Goal: Information Seeking & Learning: Learn about a topic

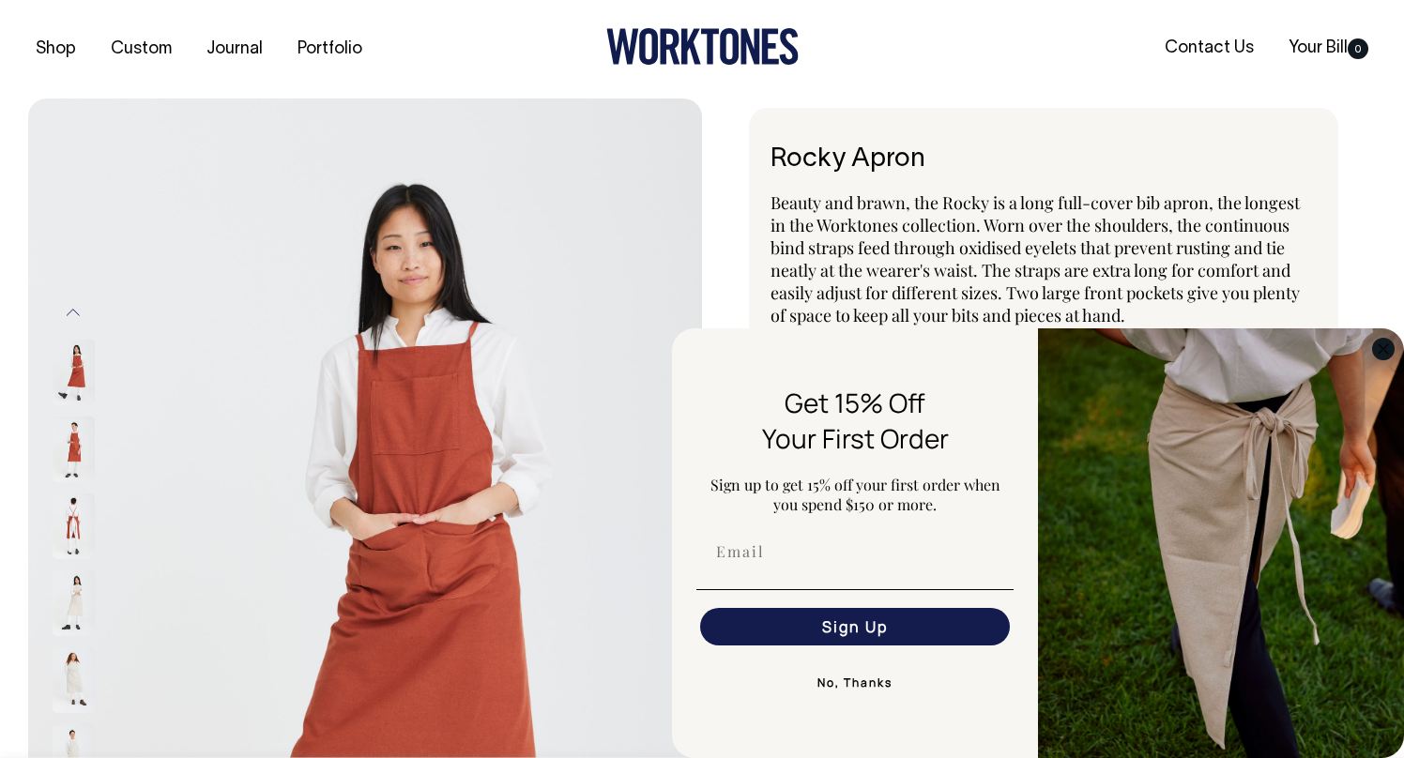
click at [1380, 351] on icon "Close dialog" at bounding box center [1382, 348] width 9 height 9
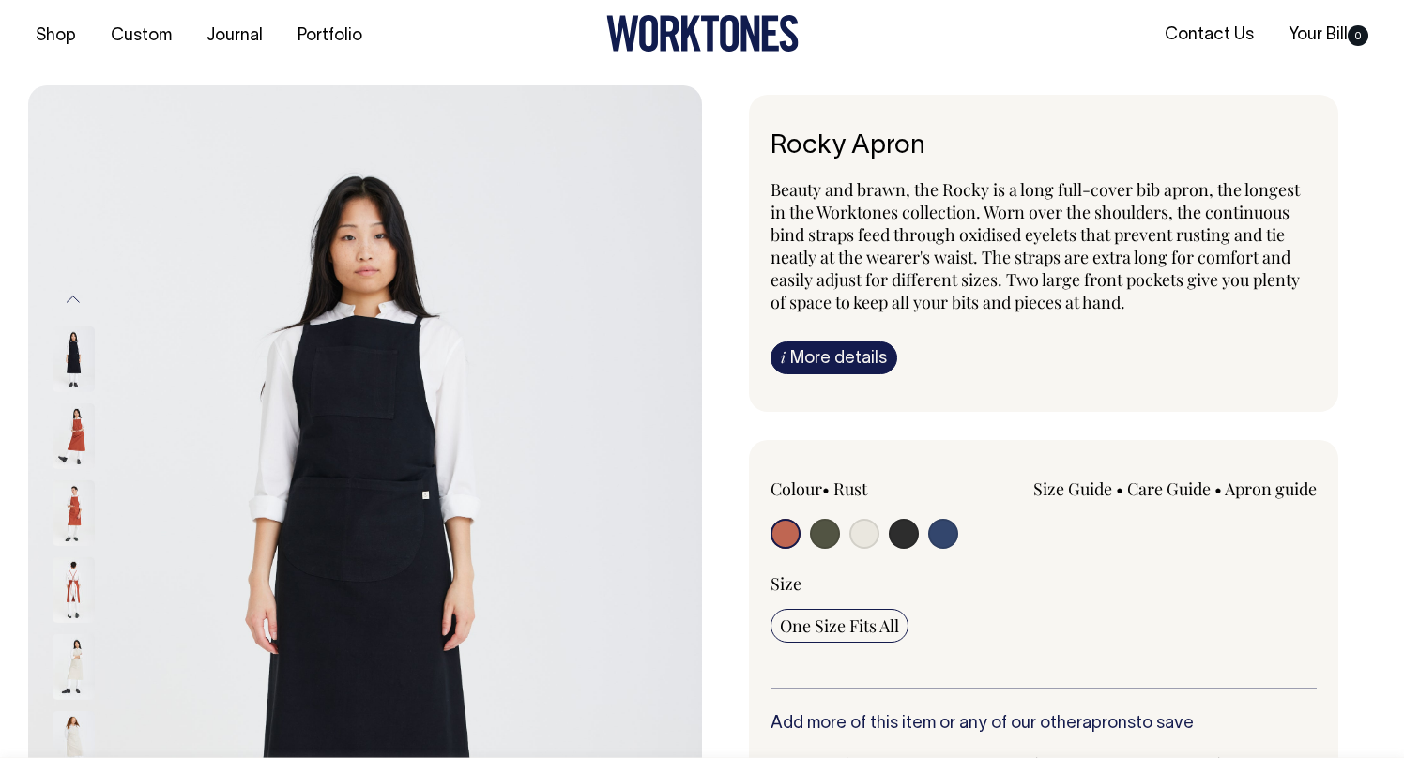
click at [981, 258] on span "Beauty and brawn, the Rocky is a long full-cover bib apron, the longest in the …" at bounding box center [1034, 245] width 529 height 135
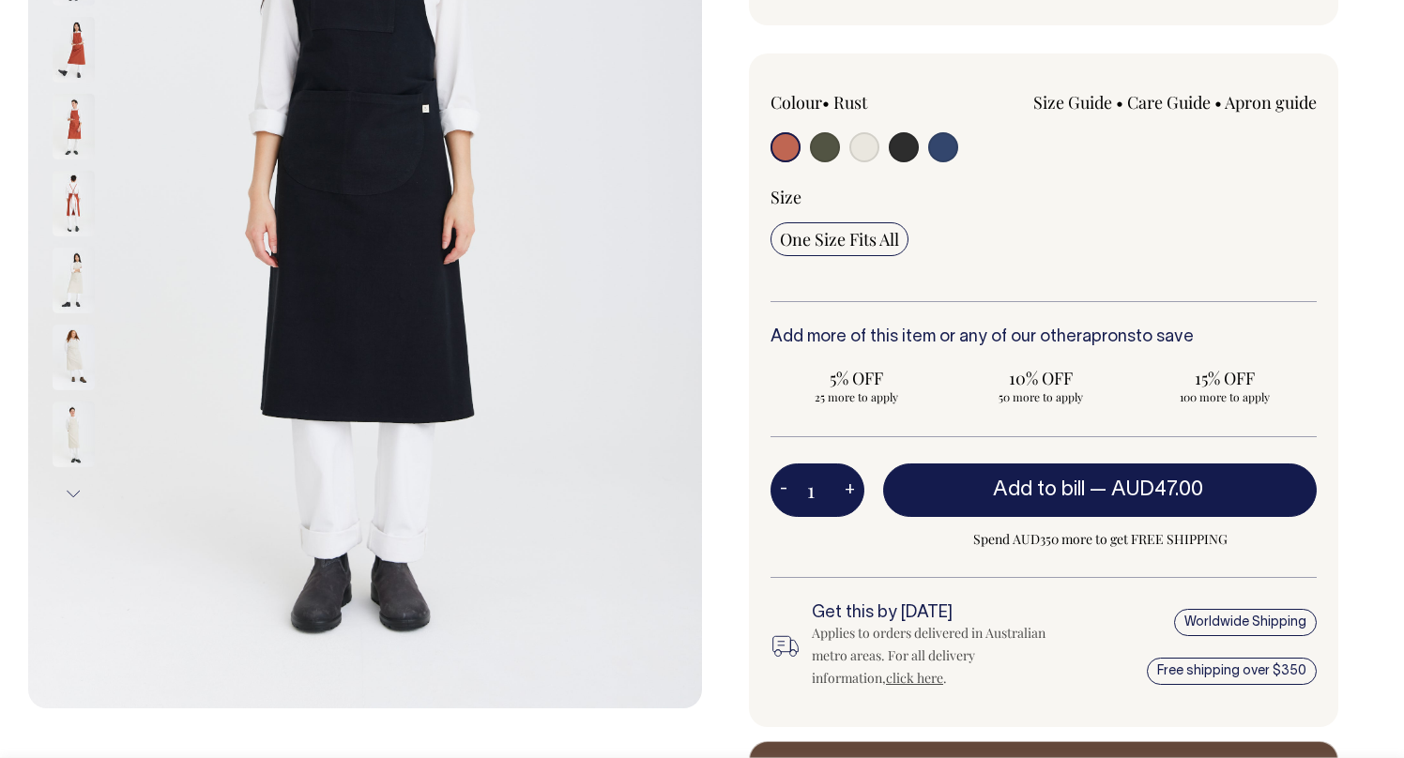
drag, startPoint x: 1059, startPoint y: 256, endPoint x: 1027, endPoint y: 265, distance: 33.0
click at [1059, 256] on div "Size One Size Fits All" at bounding box center [1043, 243] width 546 height 115
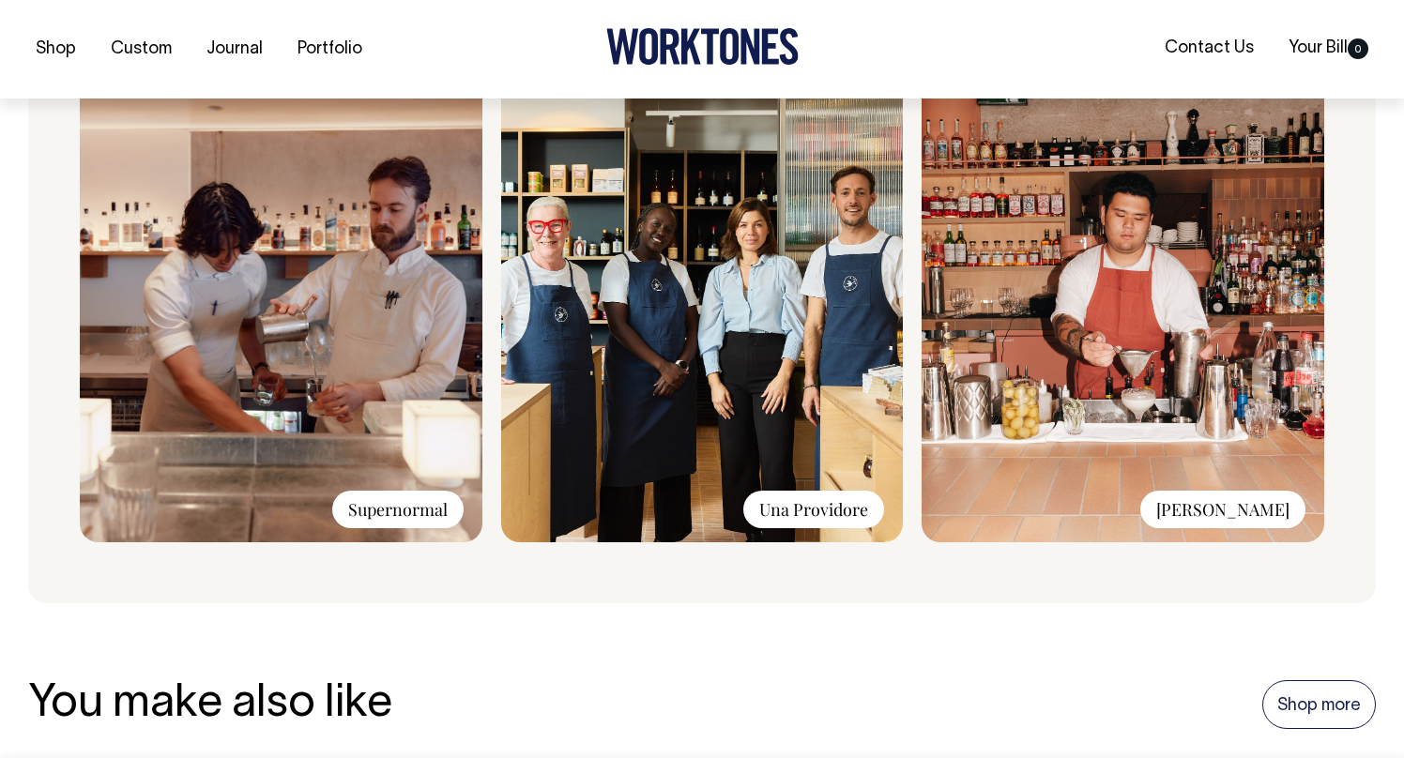
scroll to position [1453, 0]
drag, startPoint x: 366, startPoint y: 505, endPoint x: 356, endPoint y: 473, distance: 33.5
click at [366, 505] on div "Supernormal" at bounding box center [397, 509] width 131 height 38
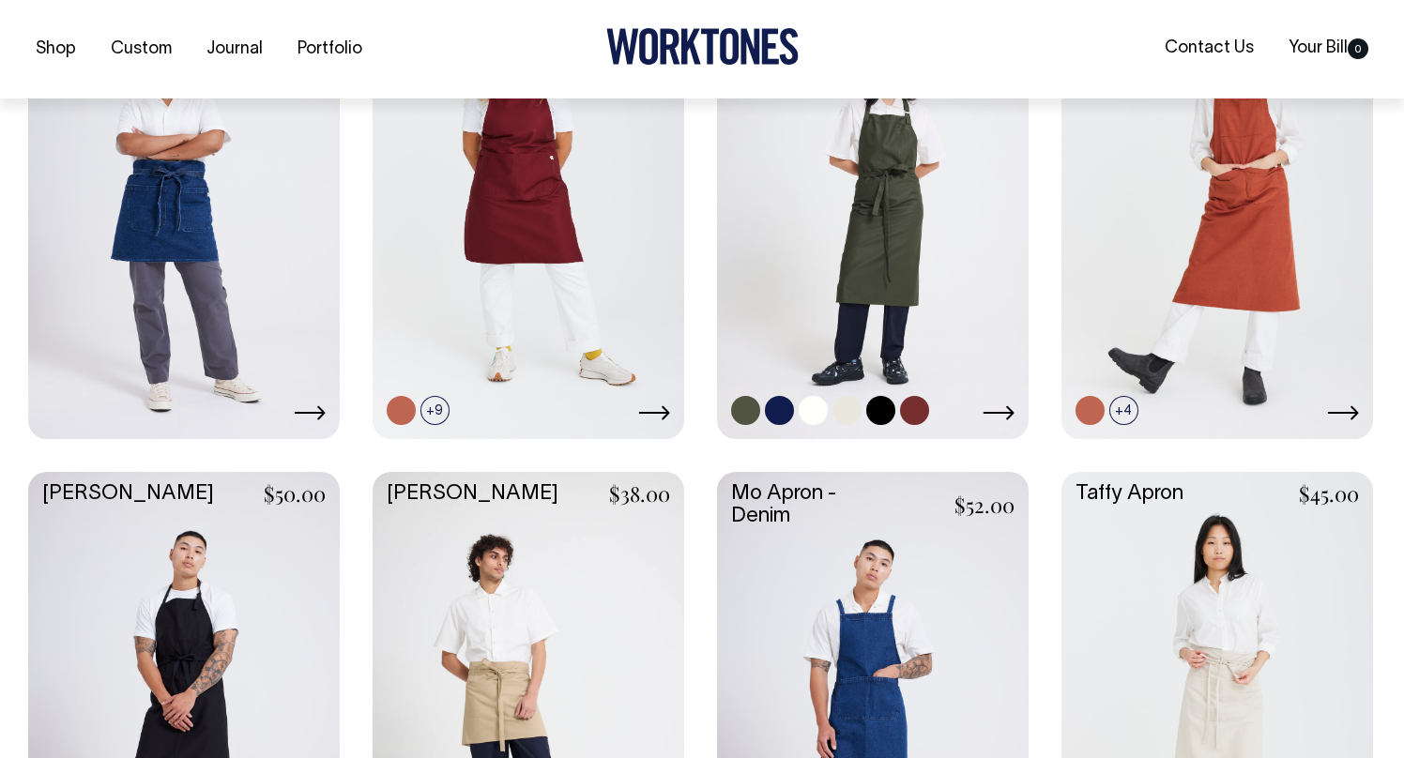
click at [887, 231] on link at bounding box center [872, 203] width 311 height 463
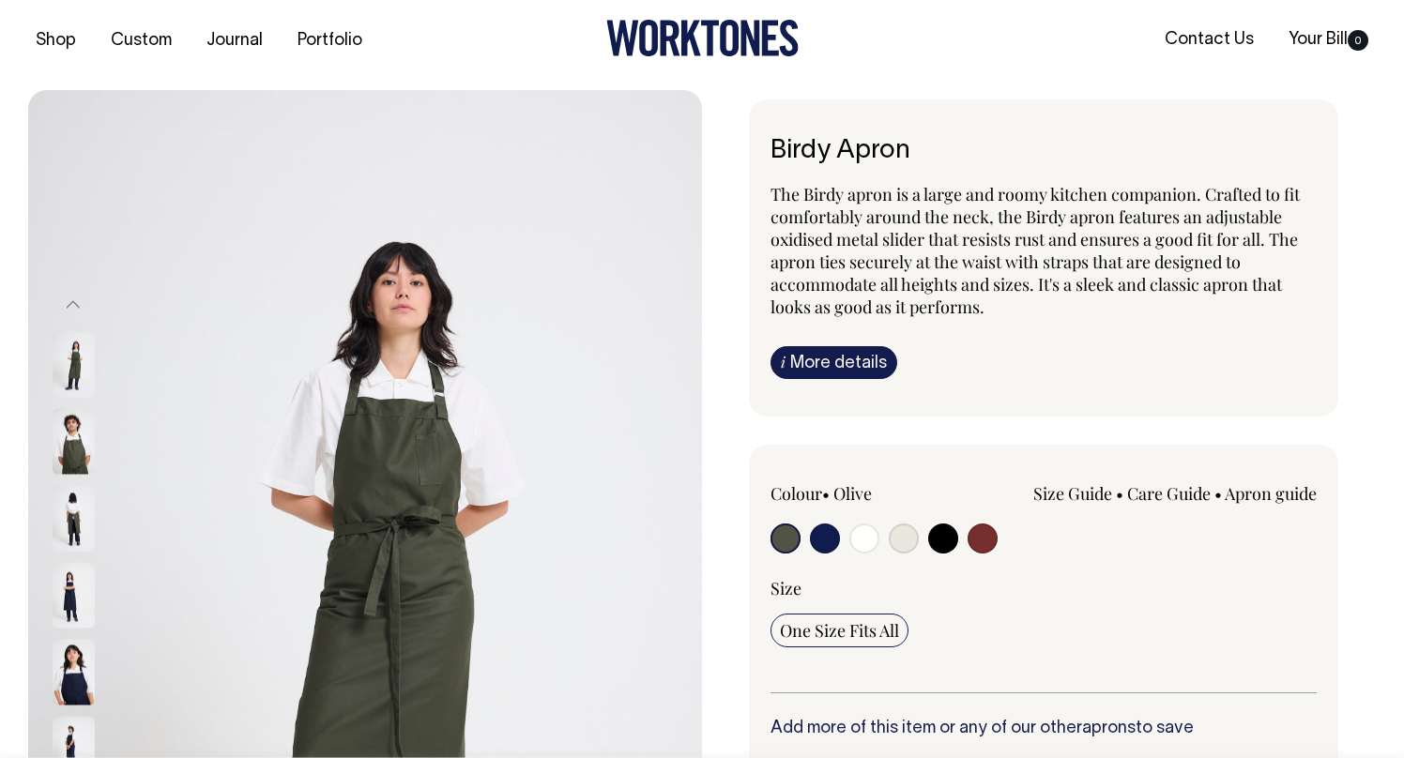
click at [1018, 259] on span "The Birdy apron is a large and roomy kitchen companion. Crafted to fit comforta…" at bounding box center [1034, 250] width 529 height 135
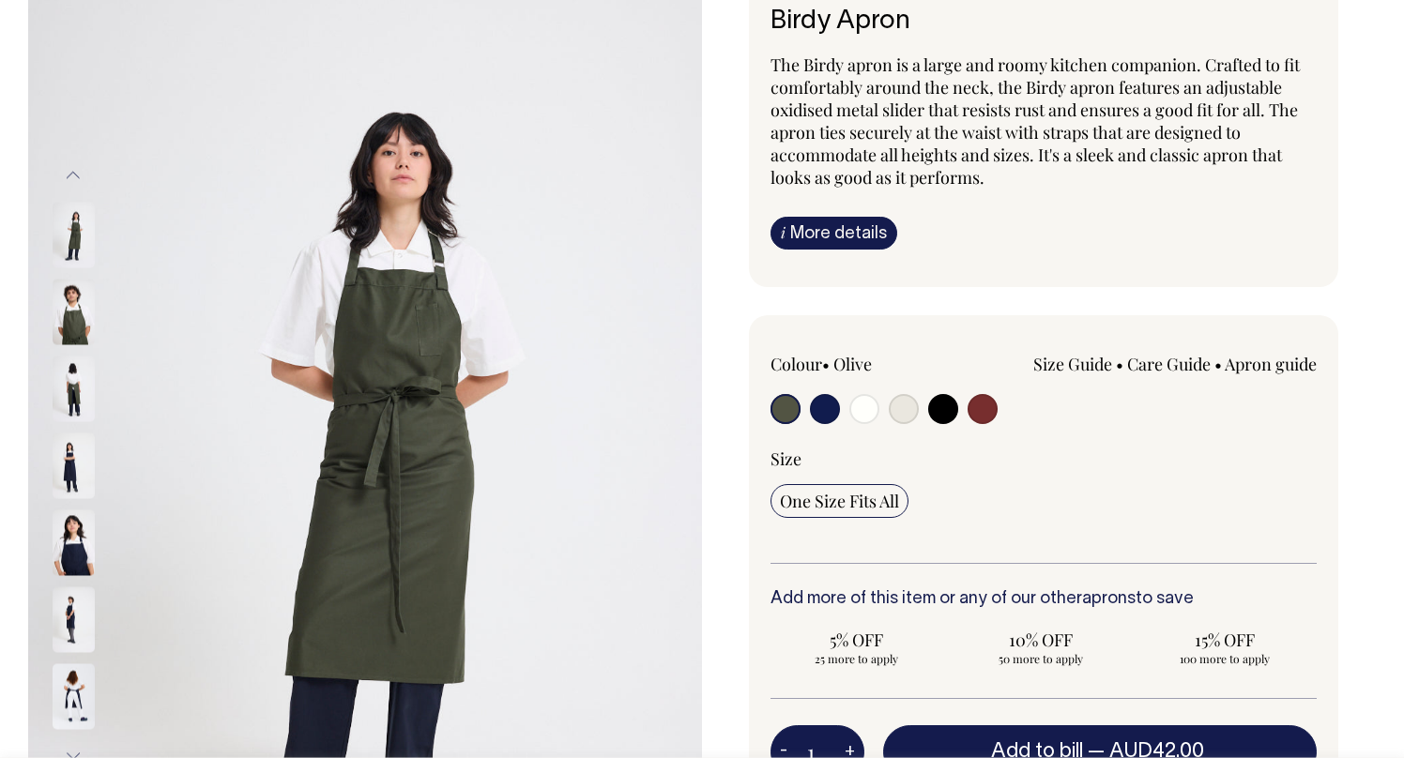
scroll to position [136, 0]
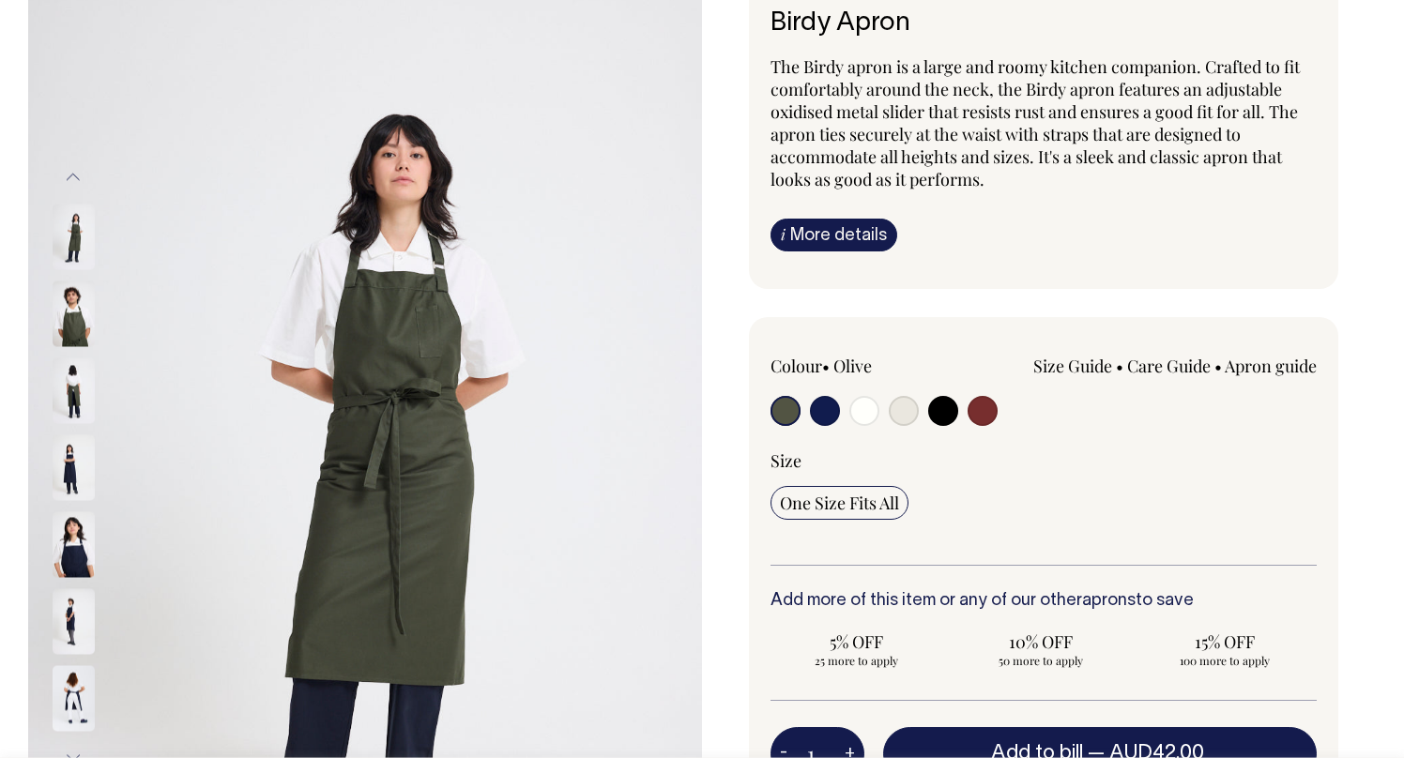
drag, startPoint x: 1042, startPoint y: 462, endPoint x: 994, endPoint y: 481, distance: 52.6
click at [1042, 462] on div "Size" at bounding box center [1043, 460] width 546 height 23
click at [1179, 360] on link "Care Guide" at bounding box center [1169, 366] width 84 height 23
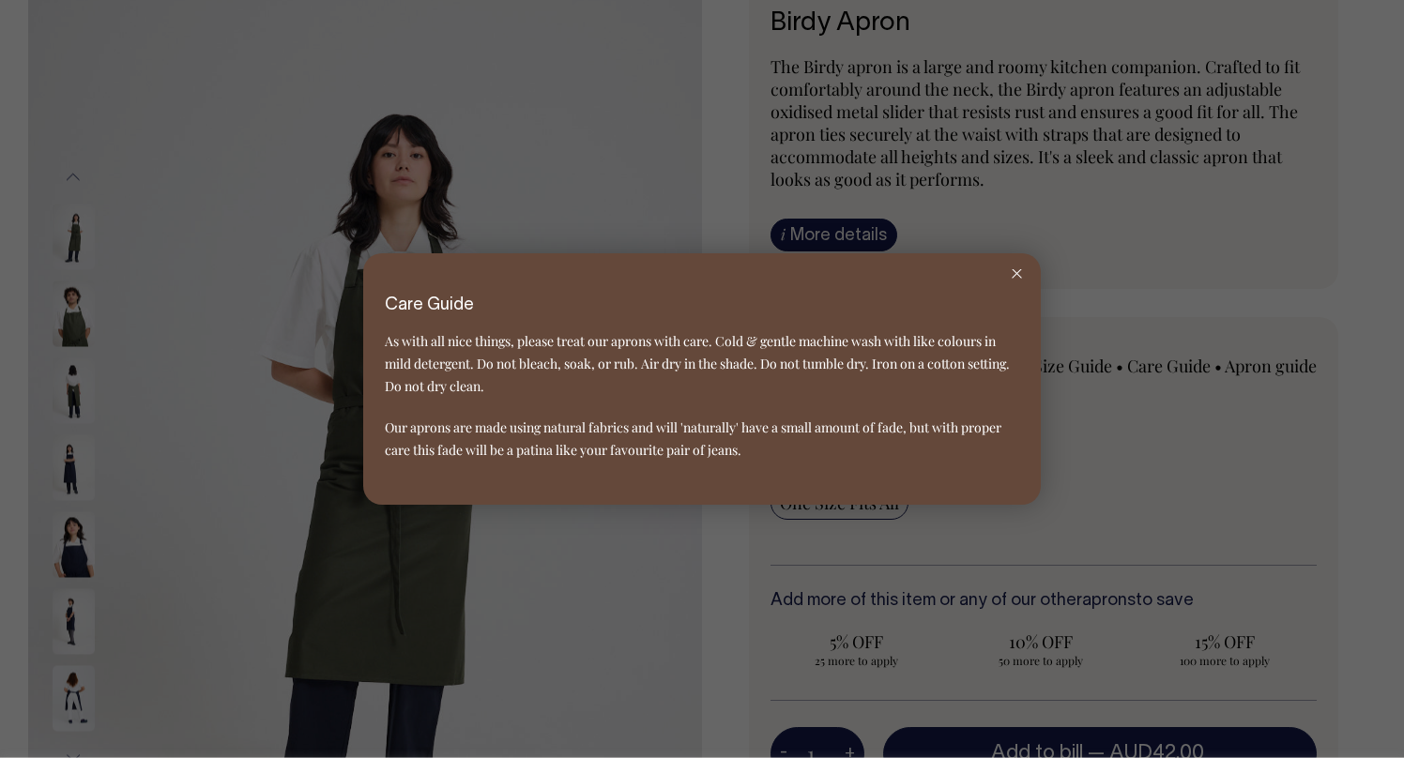
click at [1008, 270] on div at bounding box center [1017, 273] width 48 height 41
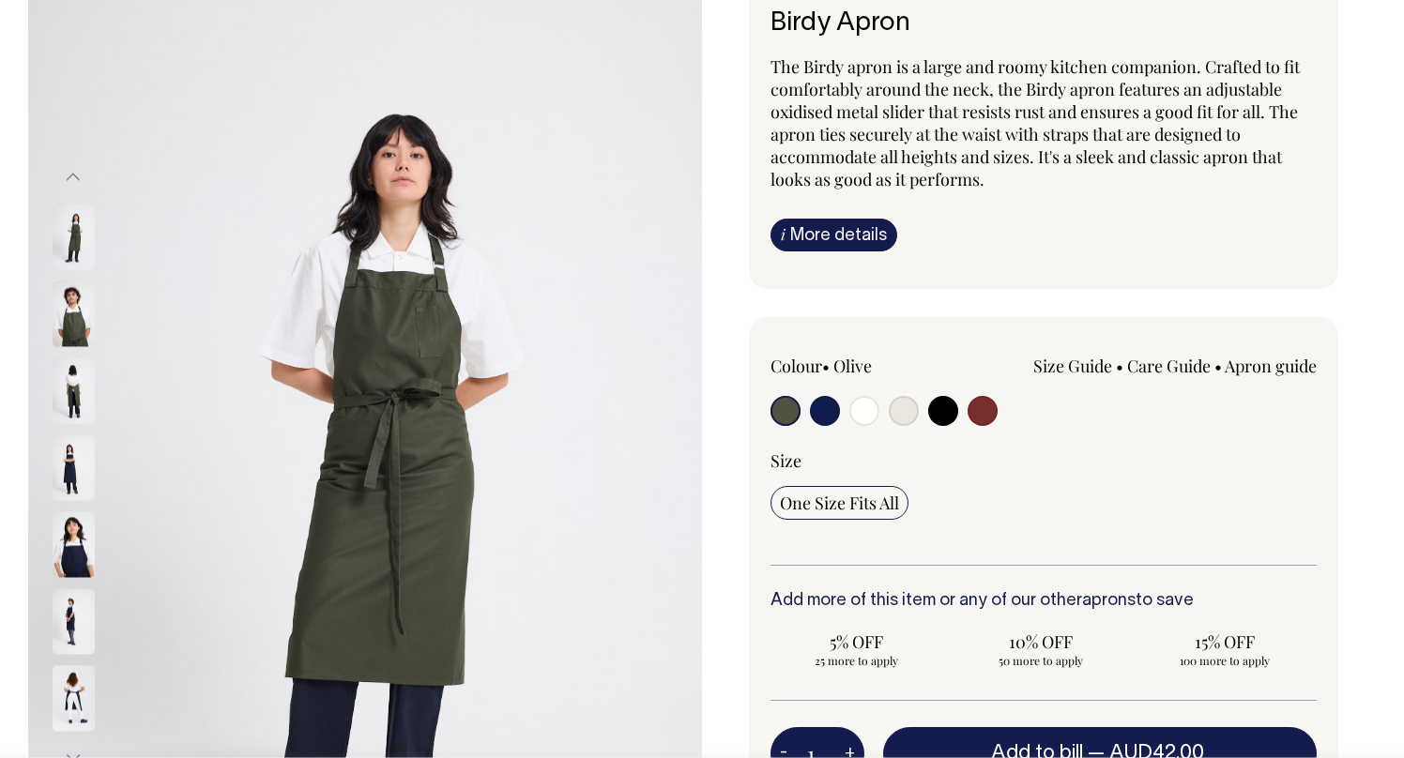
click at [1250, 364] on link "Apron guide" at bounding box center [1270, 366] width 92 height 23
click at [1112, 430] on div "Colour • Olive Size Guide cm" at bounding box center [1043, 460] width 546 height 211
click at [1089, 360] on link "Size Guide" at bounding box center [1072, 366] width 79 height 23
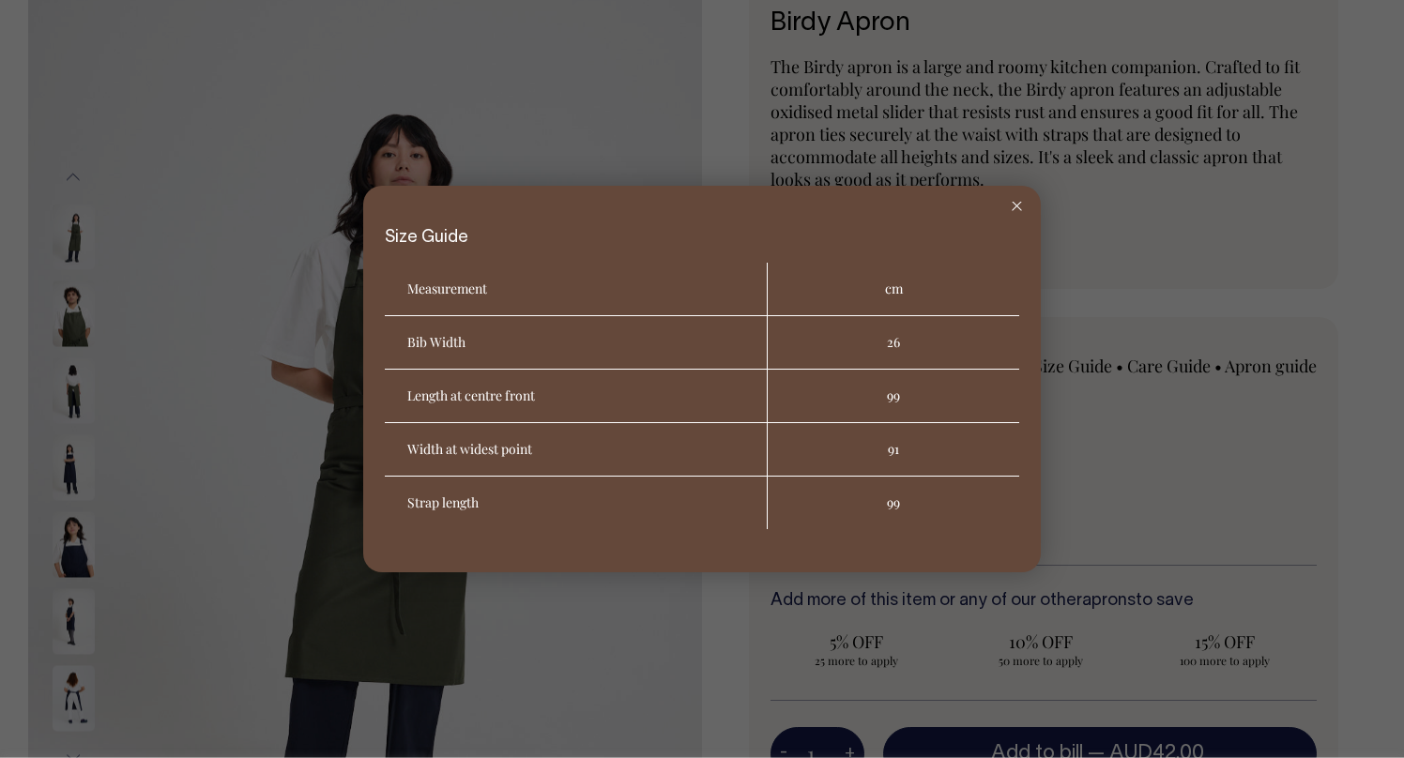
click at [1147, 196] on div at bounding box center [702, 379] width 1404 height 758
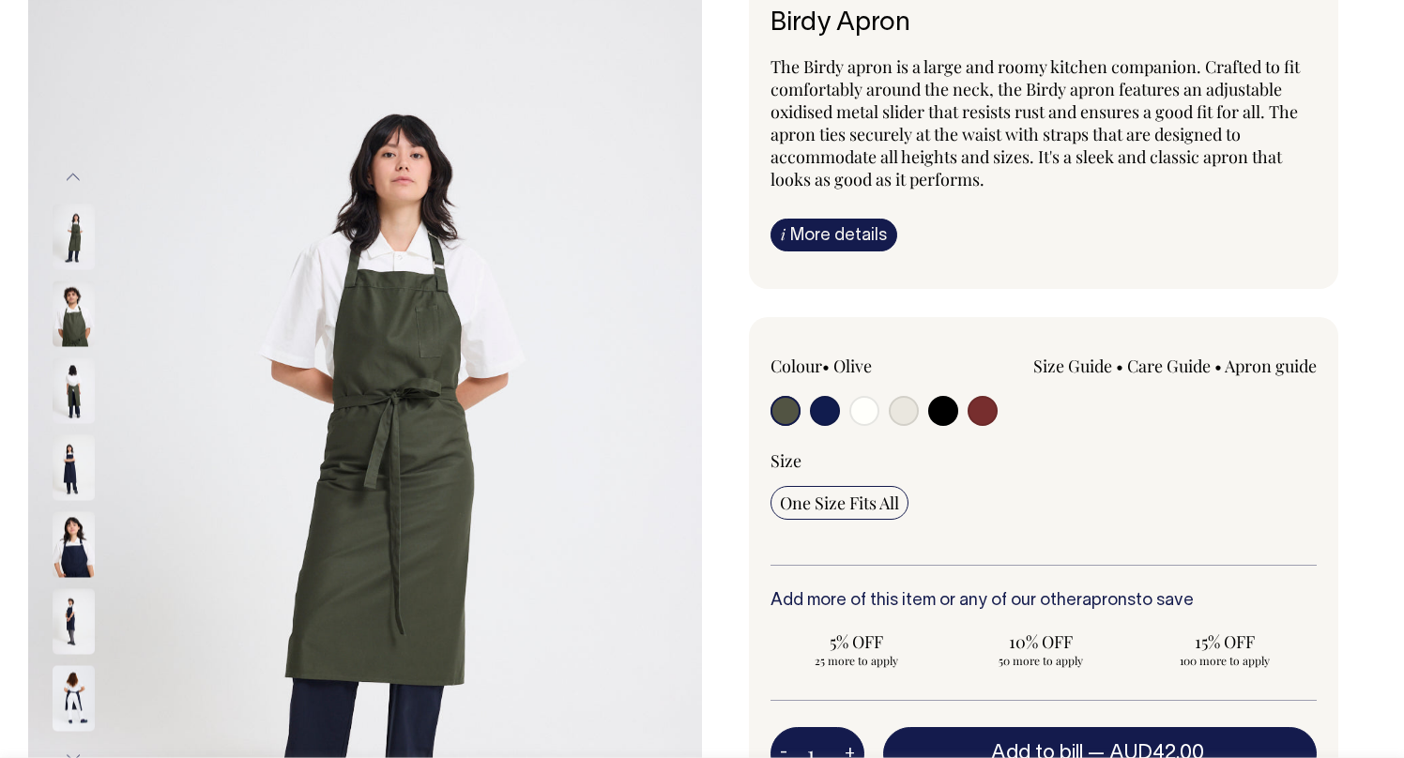
click at [1157, 356] on link "Care Guide" at bounding box center [1169, 366] width 84 height 23
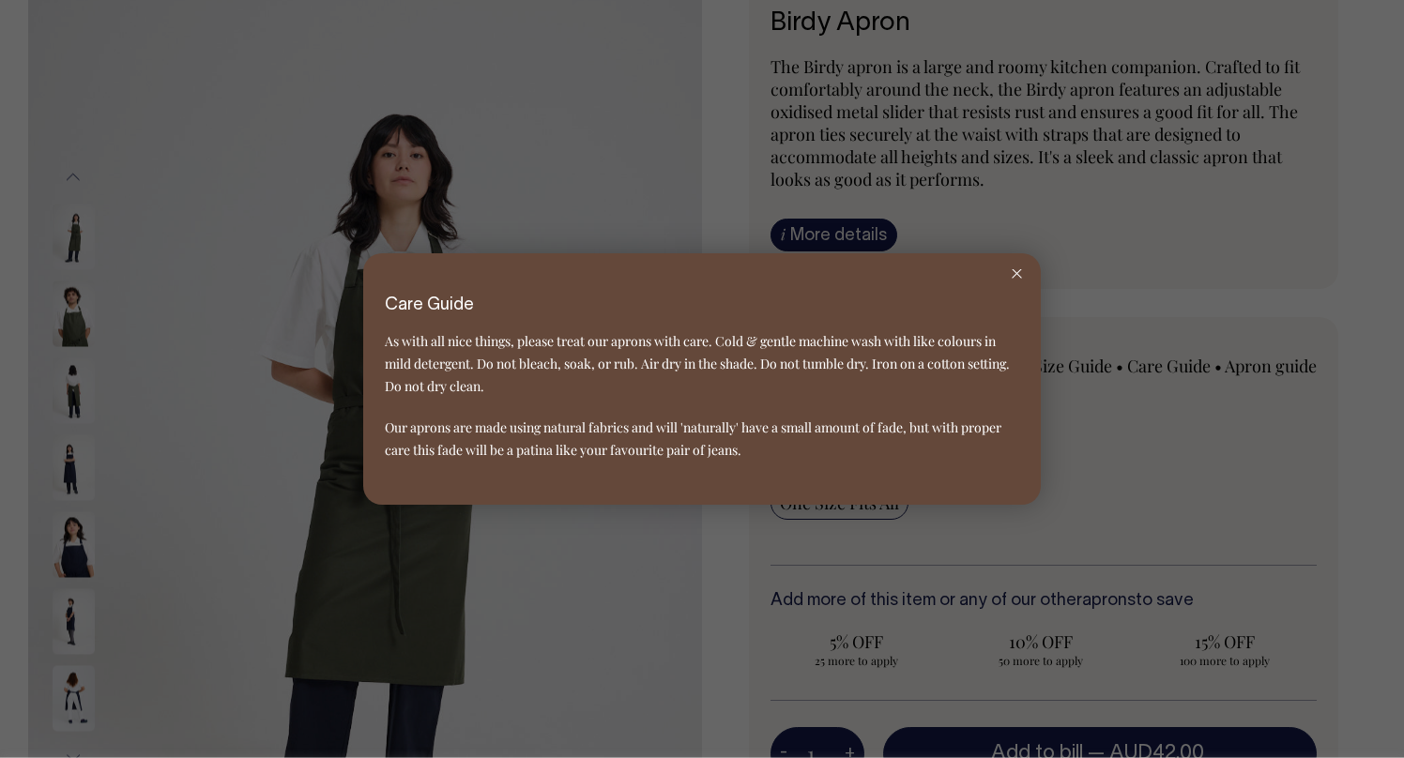
drag, startPoint x: 1180, startPoint y: 423, endPoint x: 1233, endPoint y: 390, distance: 62.0
click at [1180, 423] on div at bounding box center [702, 379] width 1404 height 758
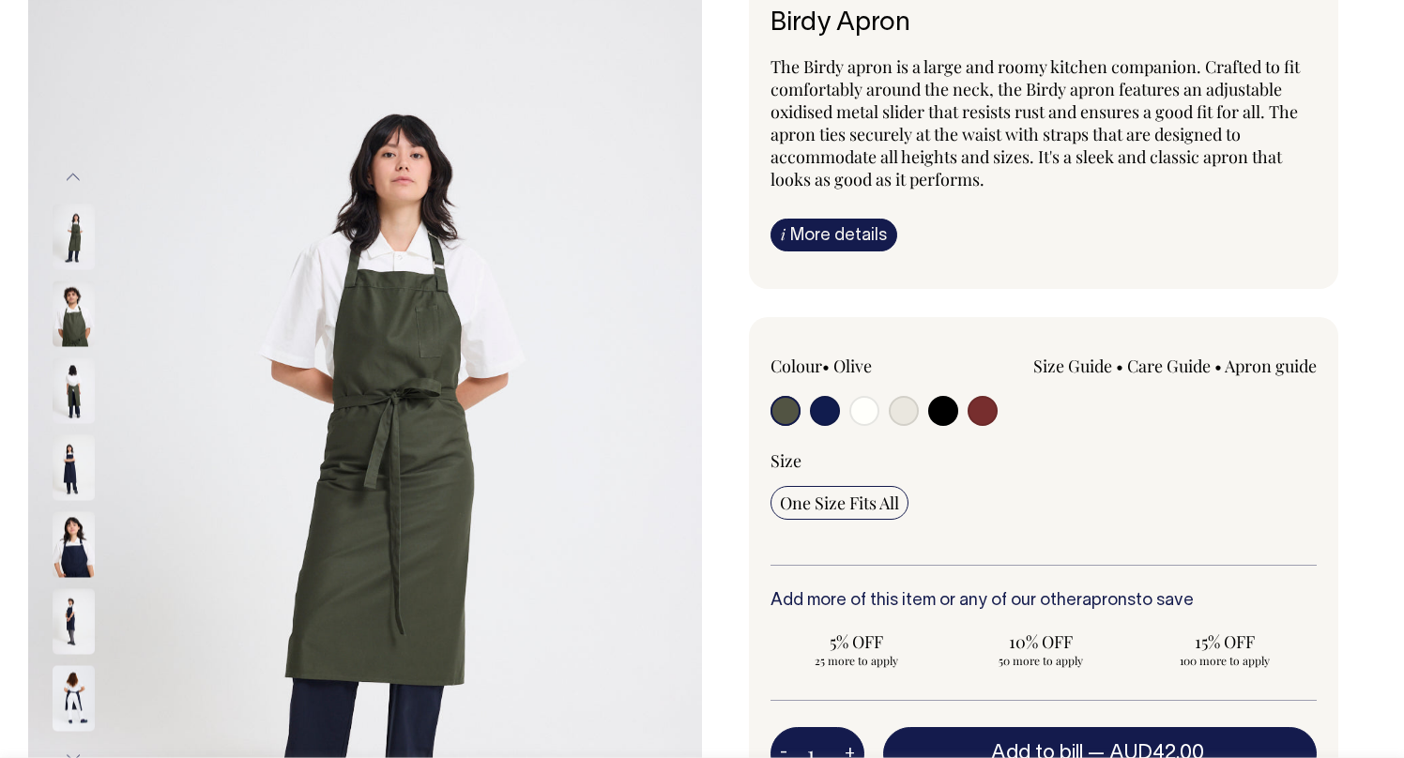
click at [1063, 359] on link "Size Guide" at bounding box center [1072, 366] width 79 height 23
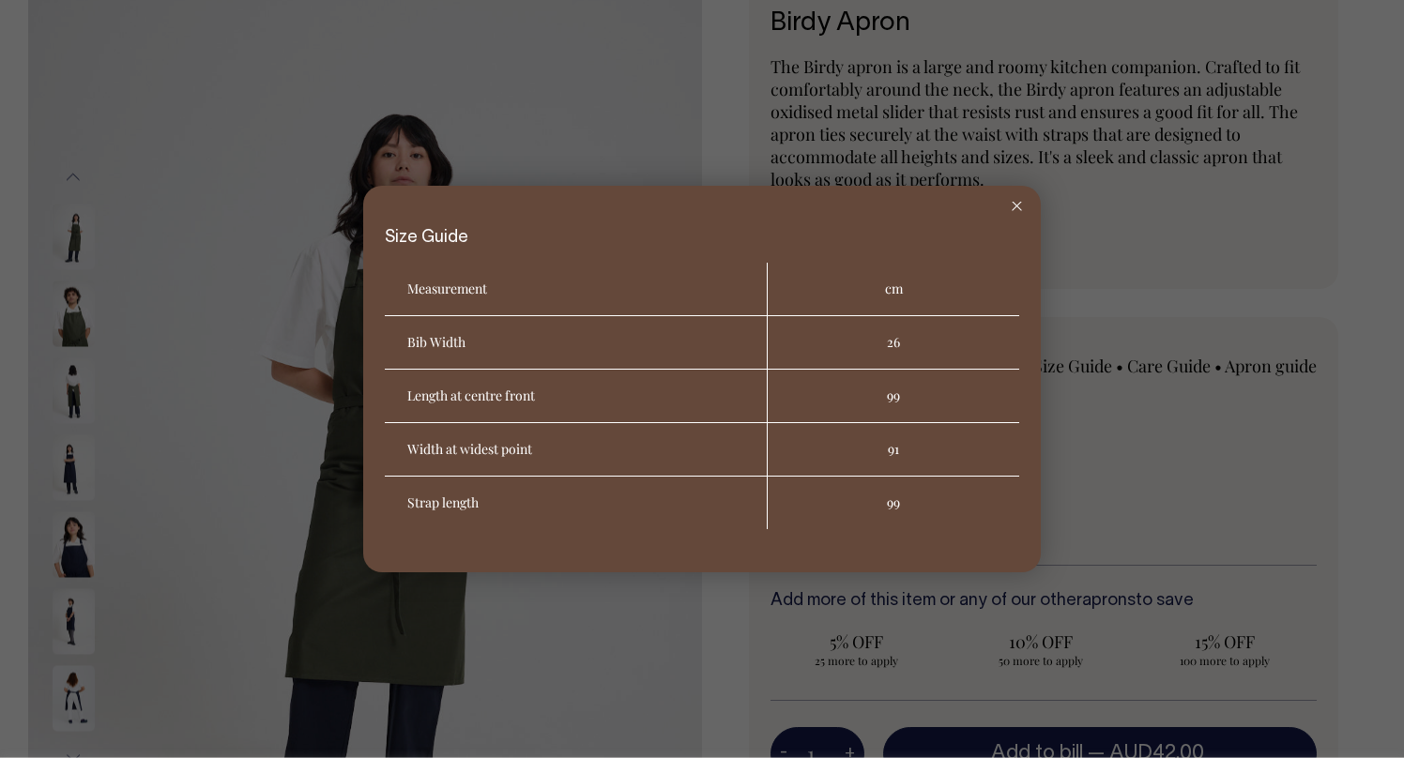
click at [1099, 378] on div at bounding box center [702, 379] width 1404 height 758
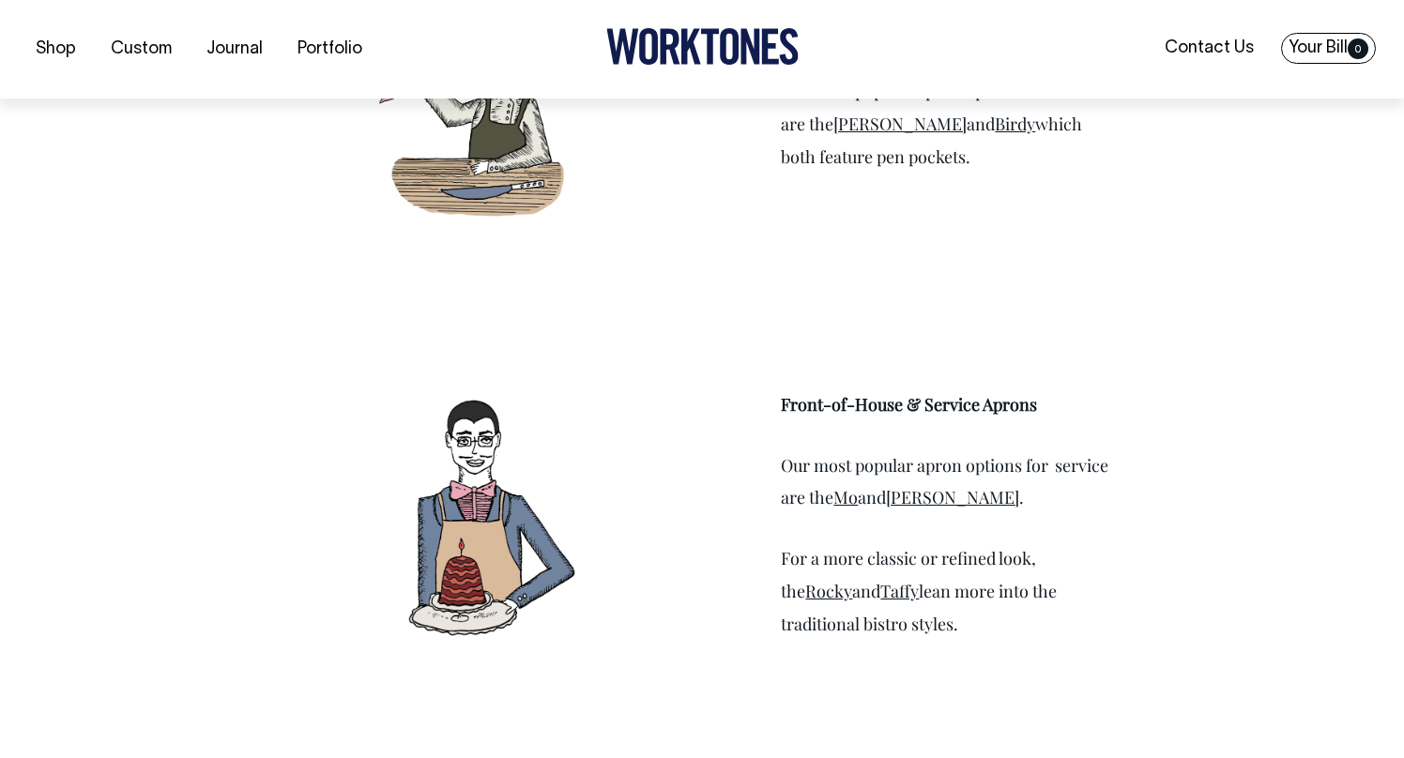
scroll to position [2597, 0]
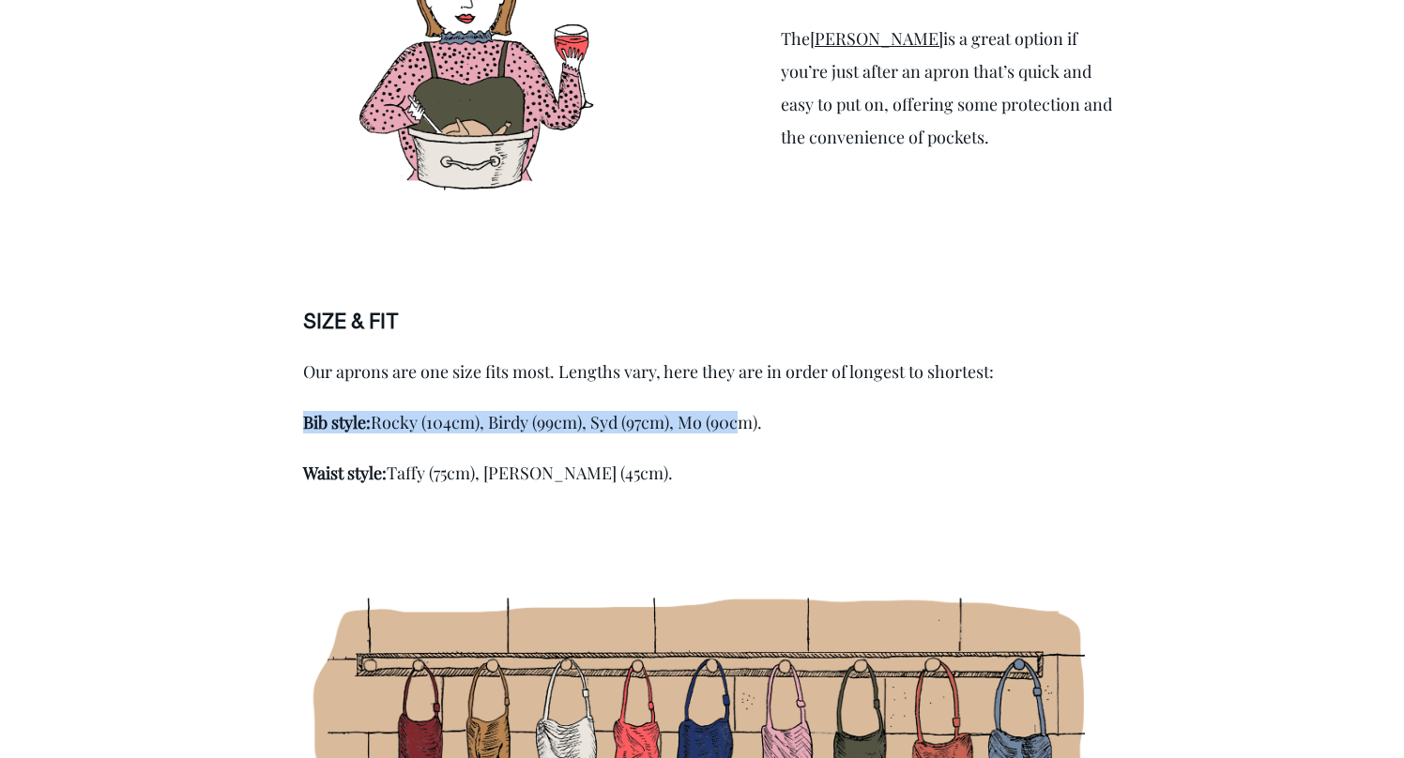
click at [753, 400] on div "Our aprons are one size fits most. Lengths vary, here they are in order of long…" at bounding box center [702, 422] width 798 height 124
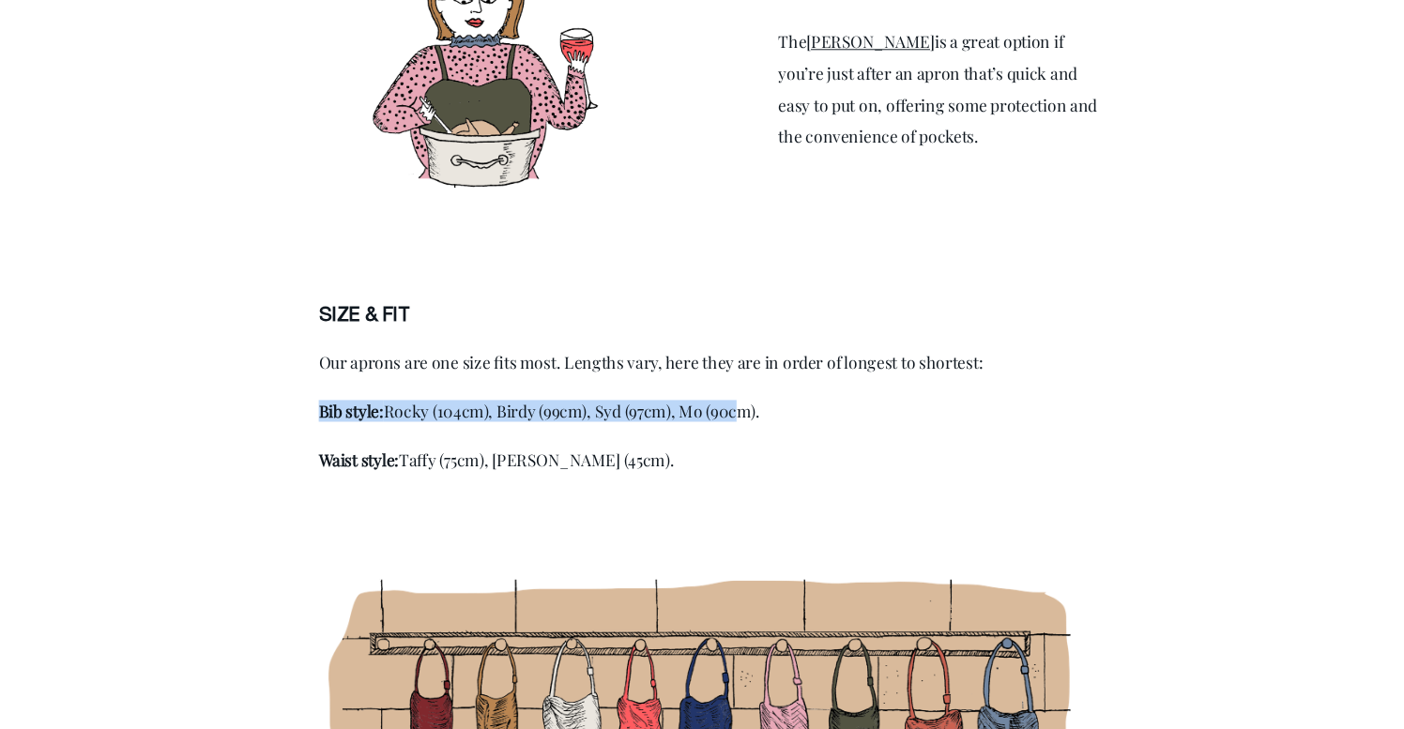
scroll to position [3487, 0]
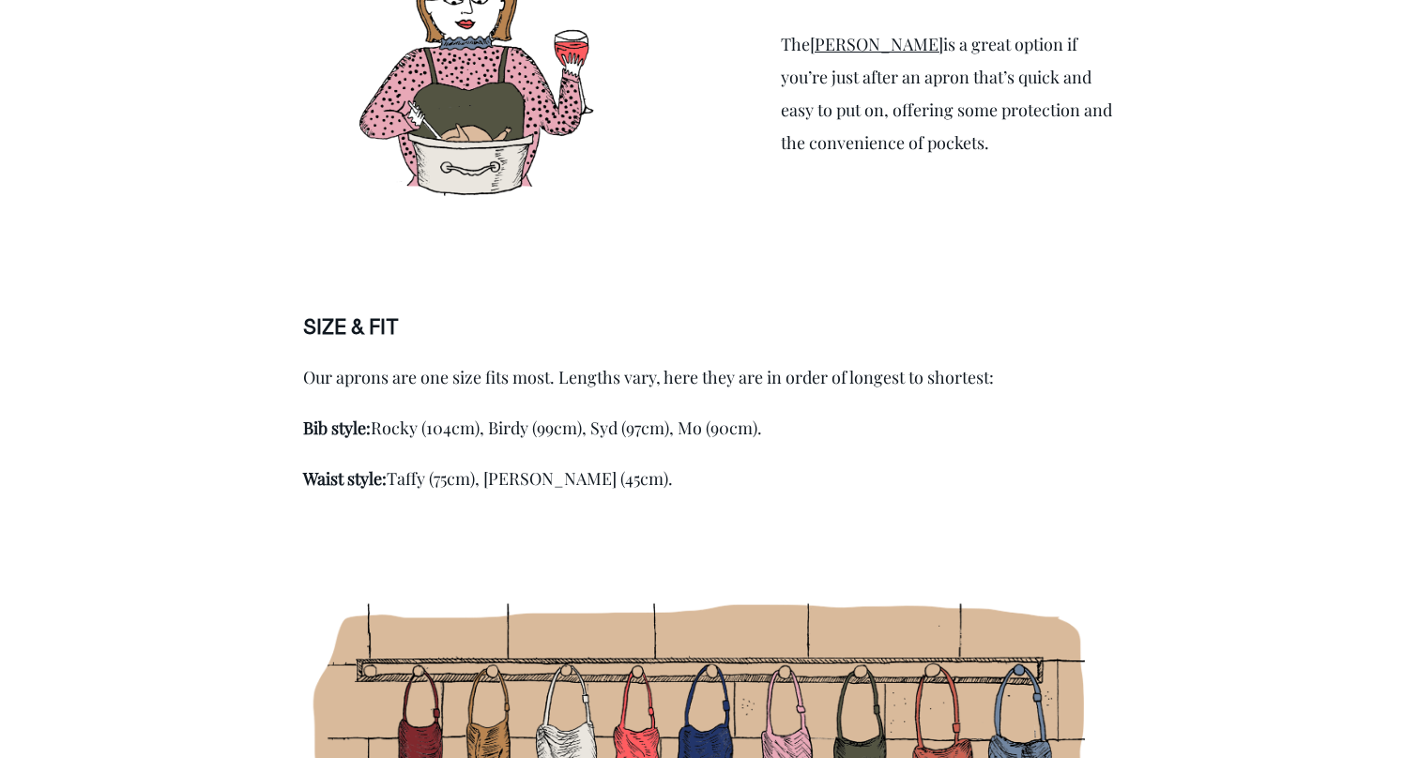
click at [753, 400] on div "Our aprons are one size fits most. Lengths vary, here they are in order of long…" at bounding box center [702, 428] width 798 height 124
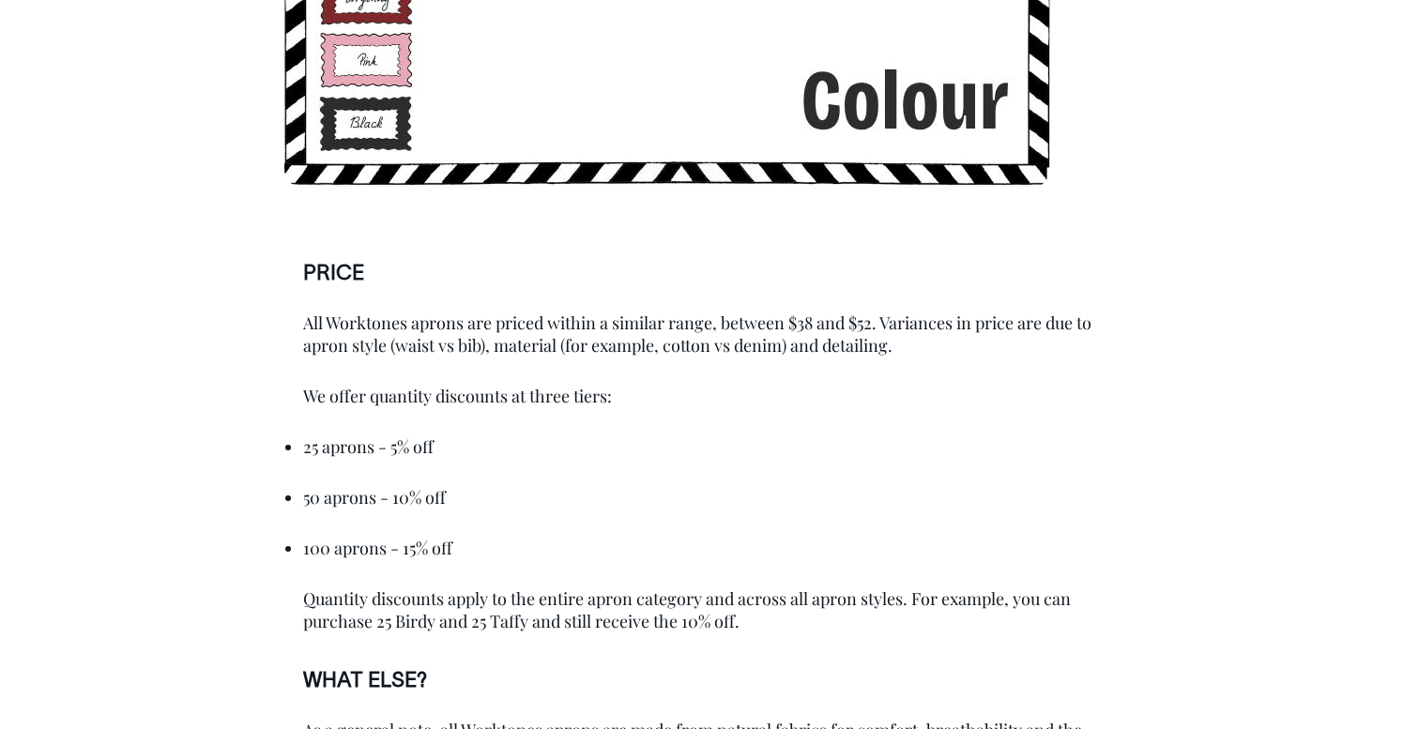
click at [515, 470] on ul "25 aprons - 5% off 50 aprons - 10% off 100 aprons - 15% off" at bounding box center [702, 497] width 798 height 124
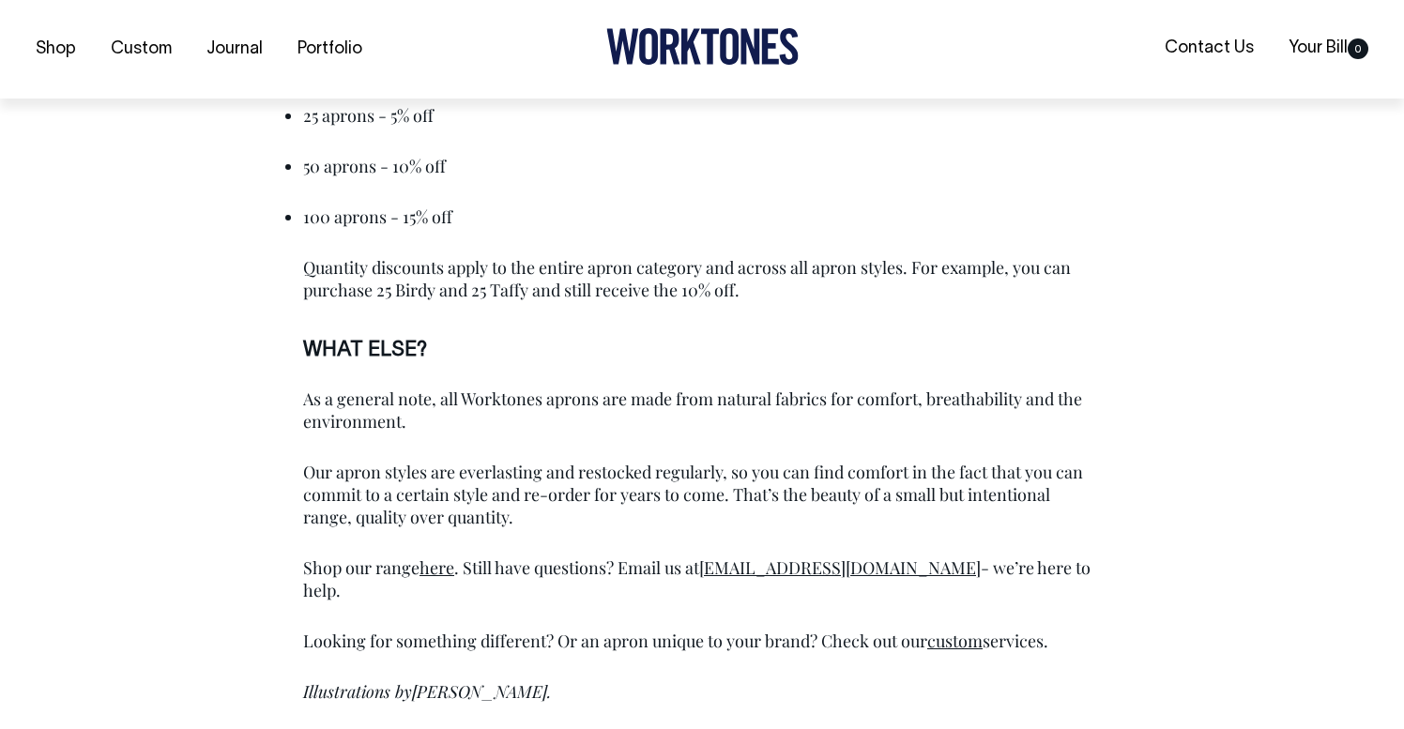
scroll to position [6113, 0]
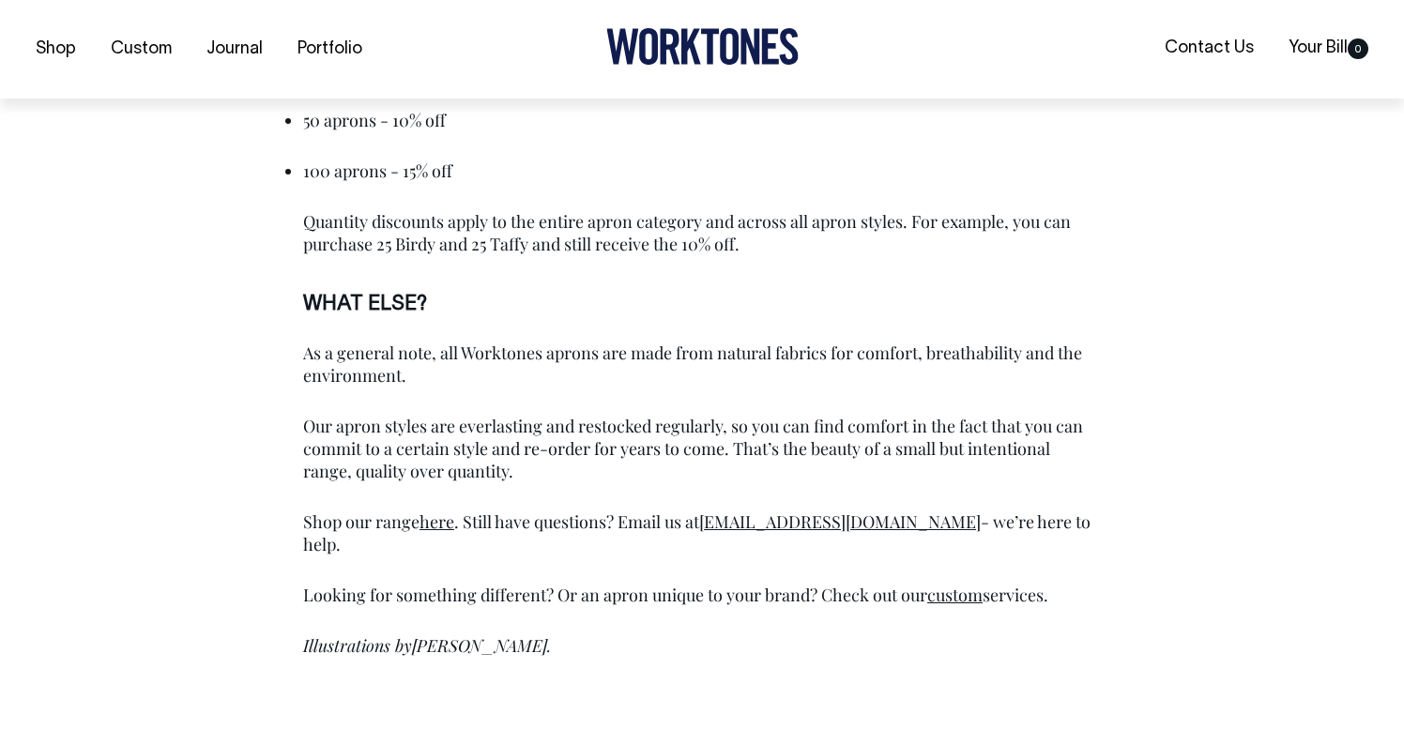
click at [588, 627] on div "As a general note, all Worktones aprons are made from natural fabrics for comfo…" at bounding box center [702, 505] width 798 height 360
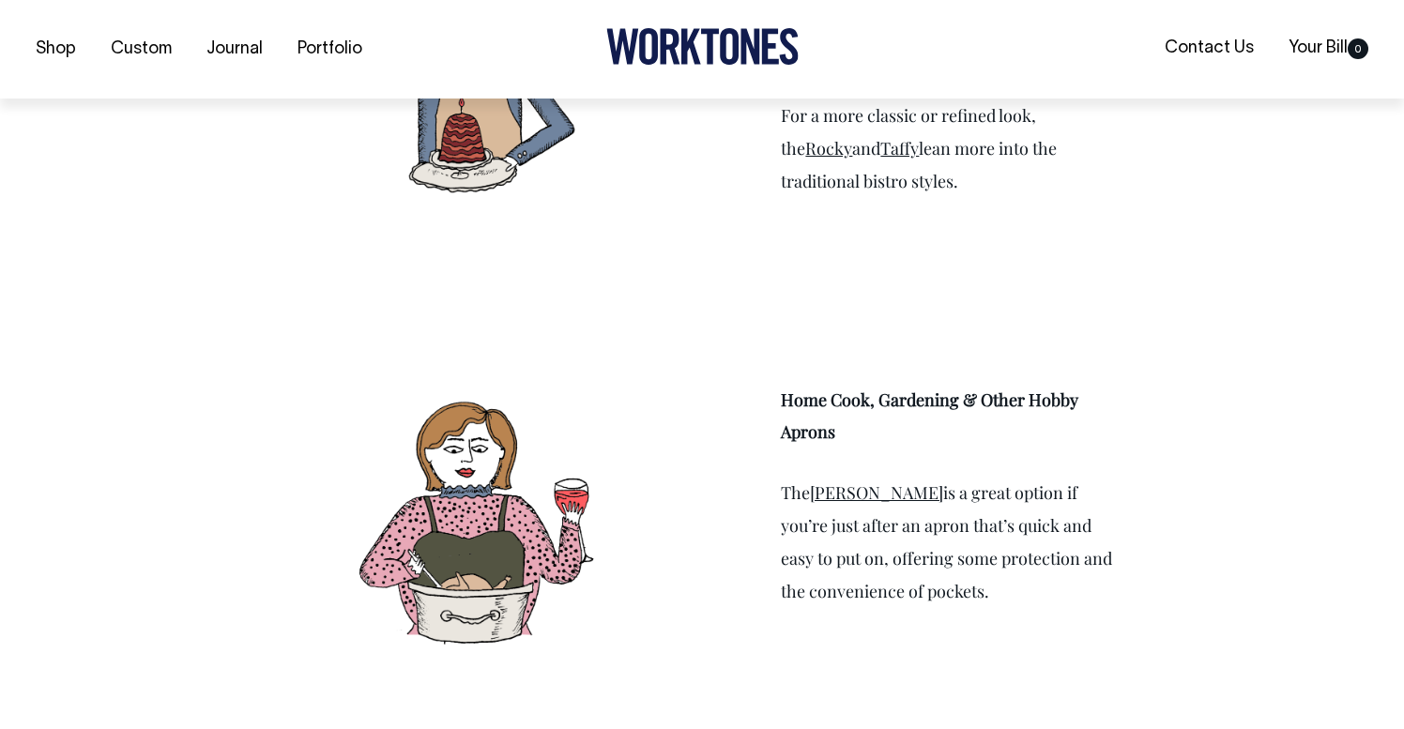
scroll to position [3039, 0]
